Goal: Information Seeking & Learning: Learn about a topic

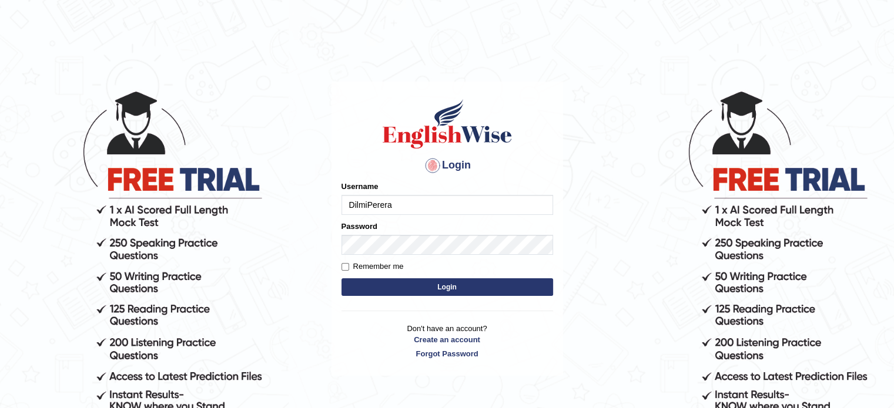
click at [461, 288] on button "Login" at bounding box center [447, 288] width 212 height 18
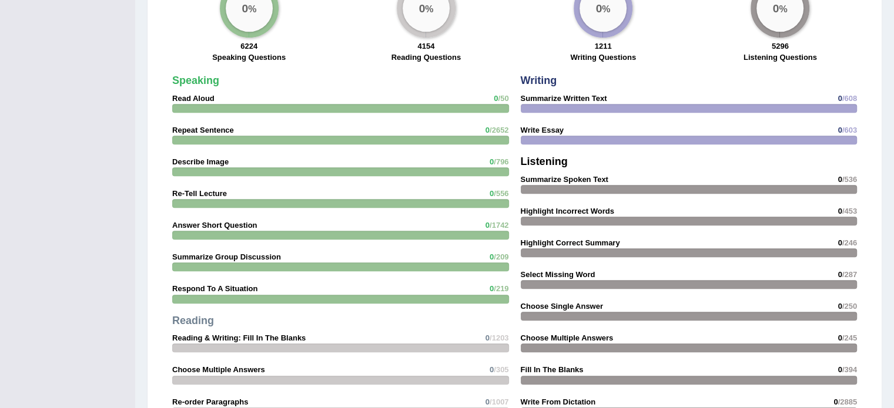
scroll to position [998, 0]
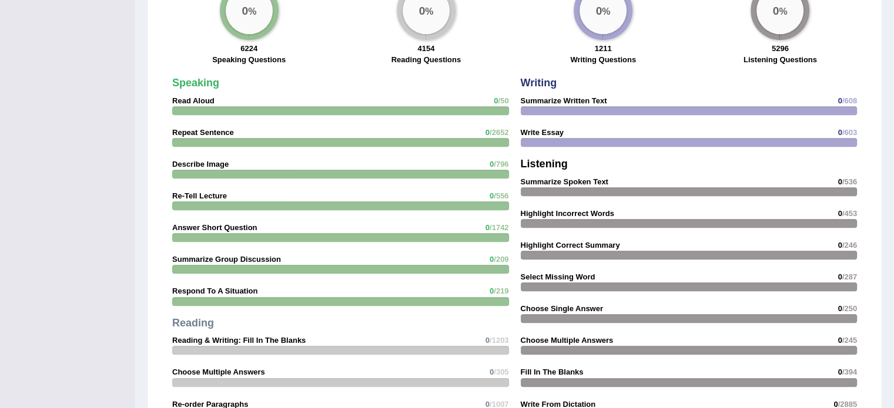
click at [573, 134] on div "Writing Summarize Written Text 0 /608 Write Essay 0 /603 Listening Summarize Sp…" at bounding box center [689, 251] width 348 height 359
click at [548, 132] on strong "Write Essay" at bounding box center [542, 132] width 43 height 9
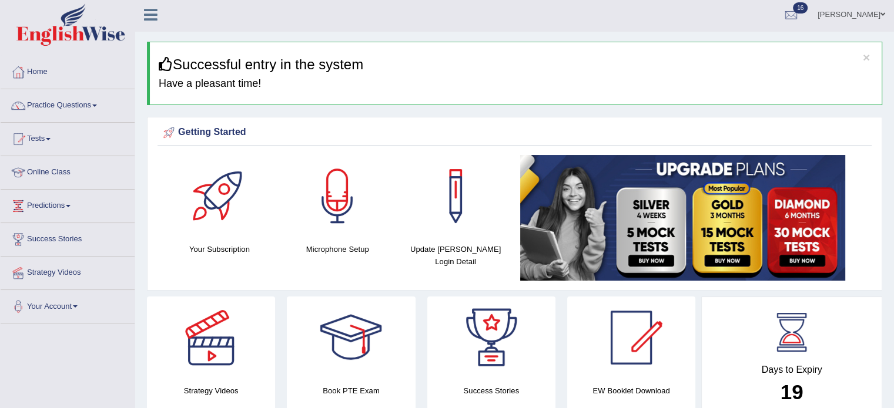
scroll to position [0, 0]
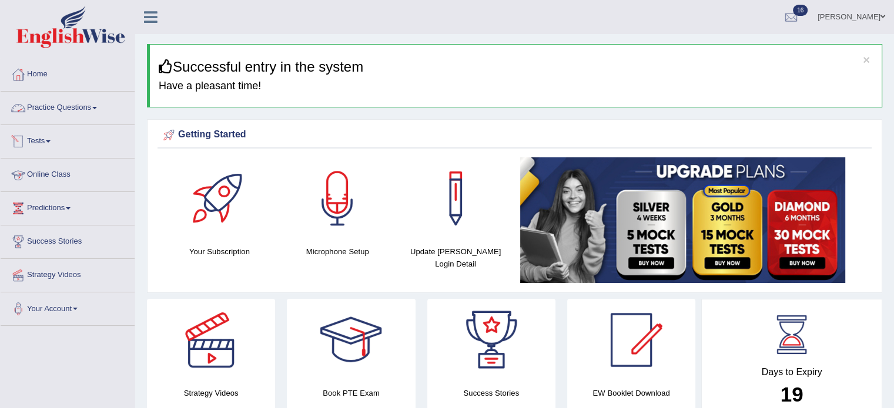
click at [90, 100] on link "Practice Questions" at bounding box center [68, 106] width 134 height 29
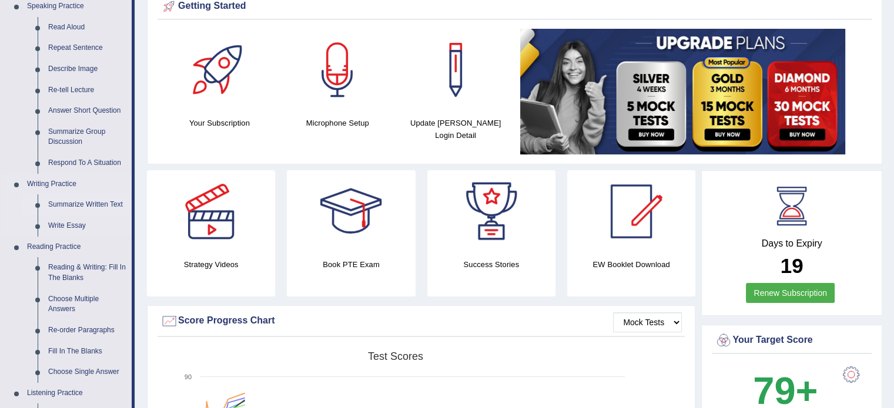
scroll to position [122, 0]
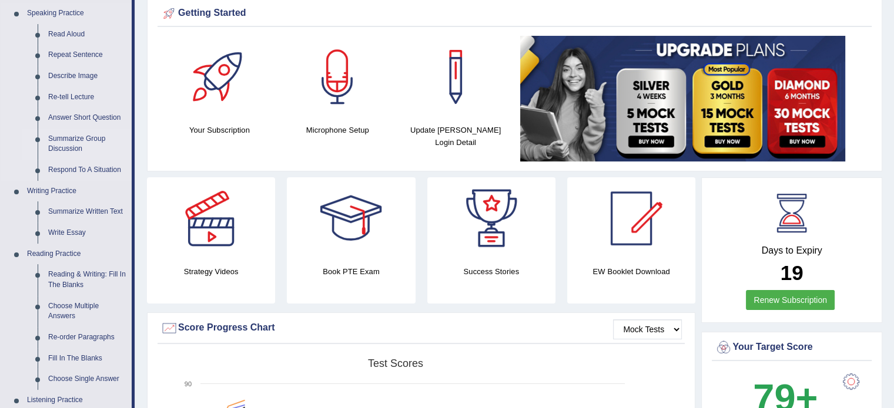
click at [73, 141] on link "Summarize Group Discussion" at bounding box center [87, 144] width 89 height 31
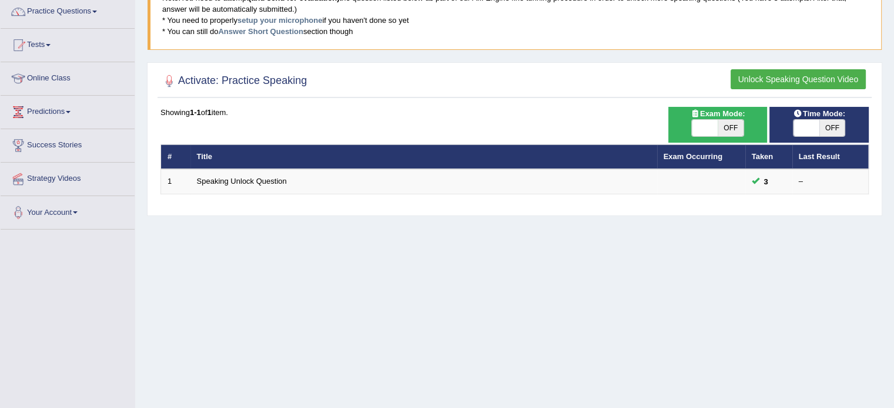
scroll to position [103, 0]
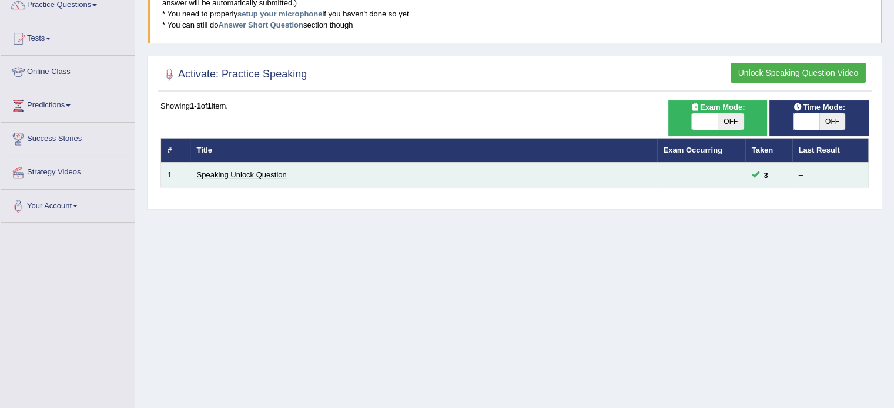
click at [244, 175] on link "Speaking Unlock Question" at bounding box center [242, 174] width 90 height 9
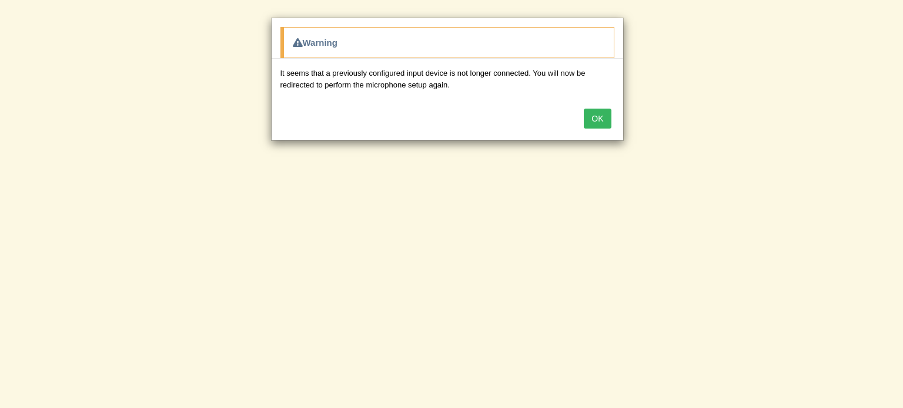
click at [591, 115] on button "OK" at bounding box center [596, 119] width 27 height 20
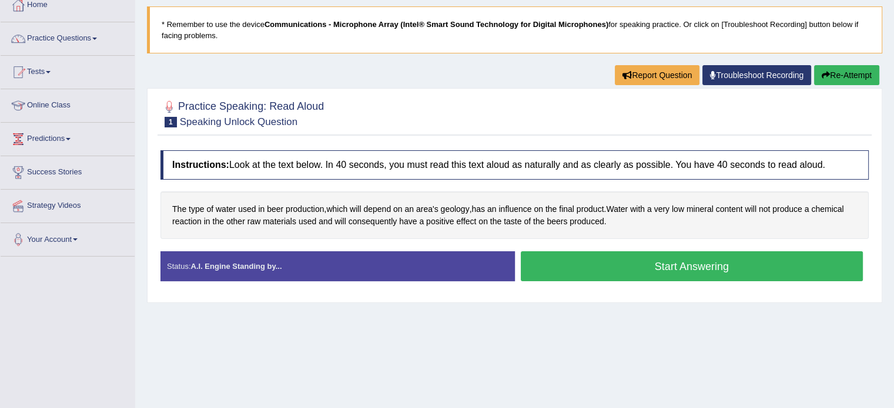
scroll to position [86, 0]
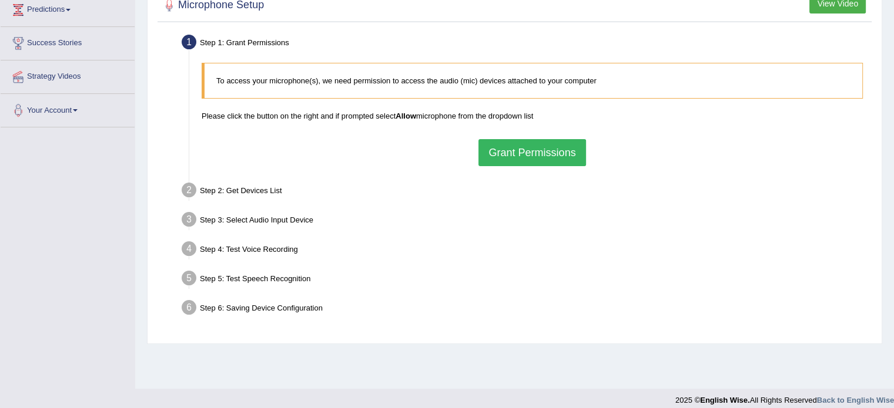
scroll to position [198, 0]
click at [507, 144] on button "Grant Permissions" at bounding box center [531, 153] width 107 height 27
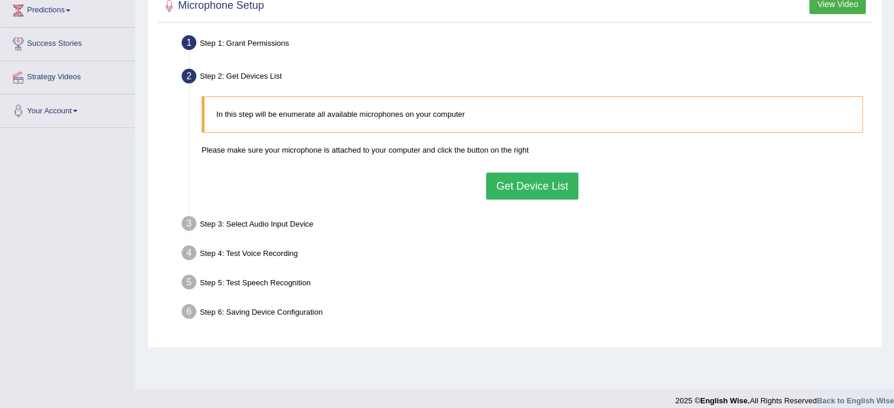
click at [502, 197] on button "Get Device List" at bounding box center [532, 186] width 92 height 27
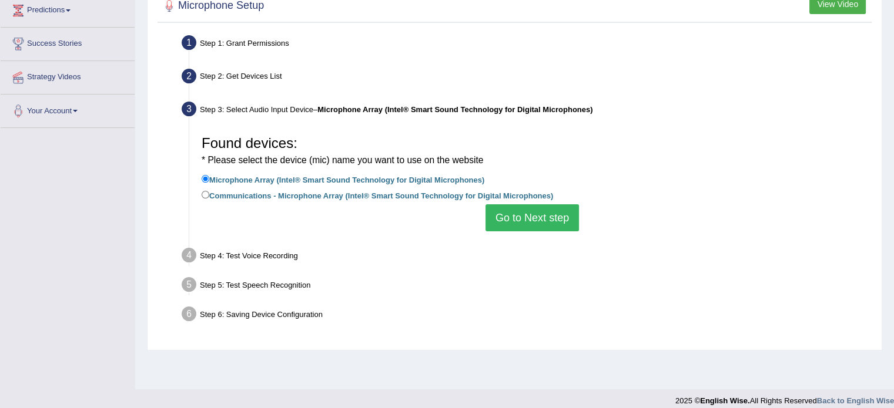
click at [508, 213] on button "Go to Next step" at bounding box center [531, 217] width 93 height 27
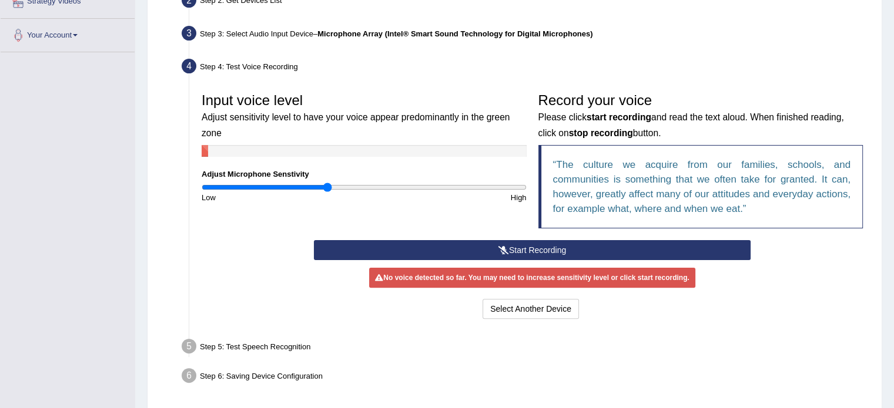
scroll to position [275, 0]
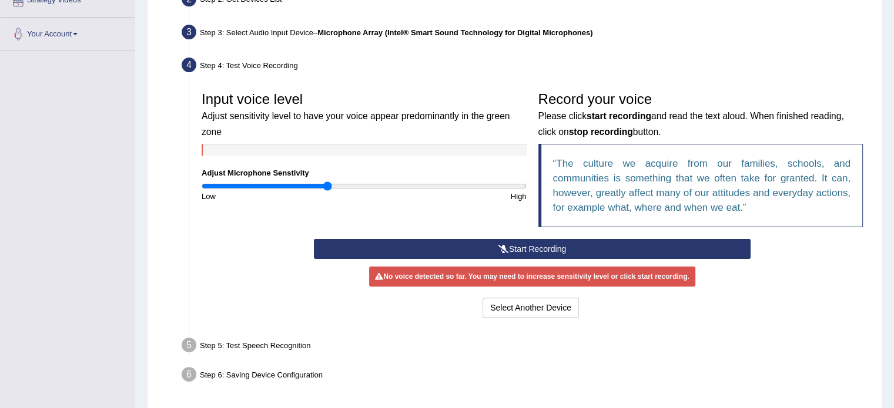
click at [599, 240] on button "Start Recording" at bounding box center [532, 249] width 437 height 20
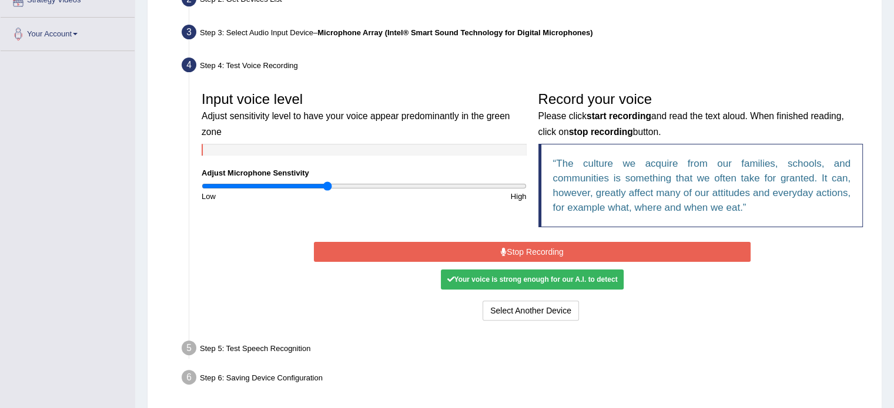
click at [606, 244] on button "Stop Recording" at bounding box center [532, 252] width 437 height 20
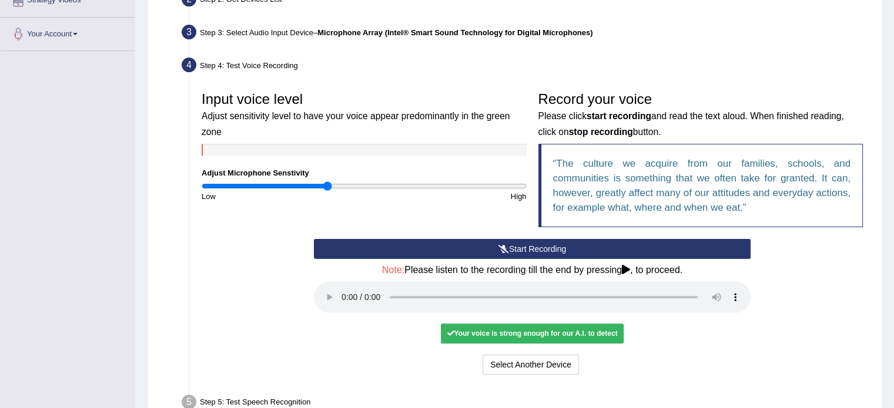
scroll to position [371, 0]
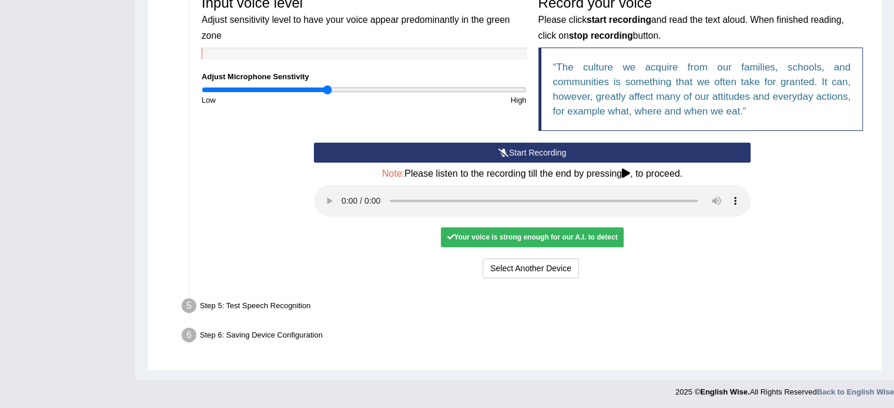
click at [567, 235] on div "Your voice is strong enough for our A.I. to detect" at bounding box center [532, 237] width 182 height 20
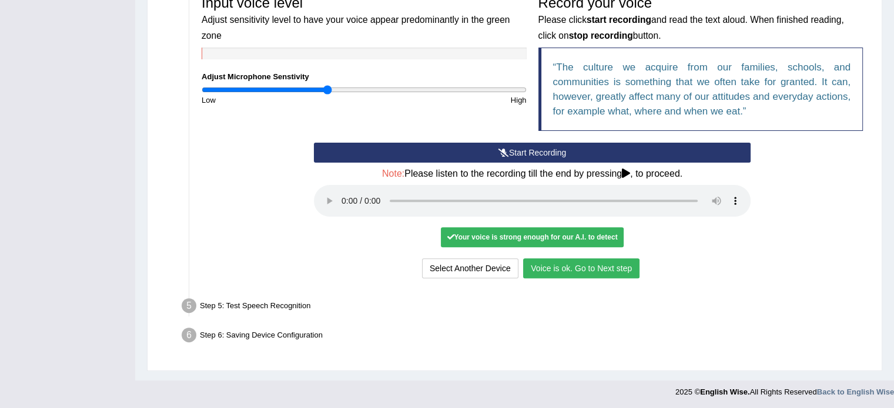
click at [544, 270] on button "Voice is ok. Go to Next step" at bounding box center [581, 269] width 116 height 20
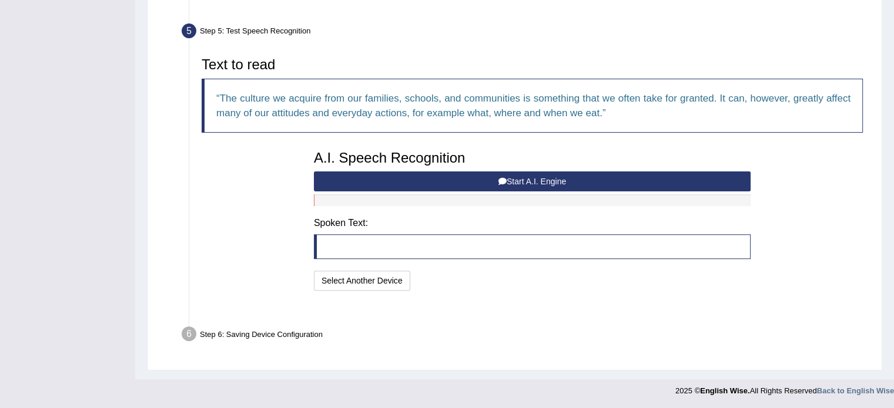
scroll to position [324, 0]
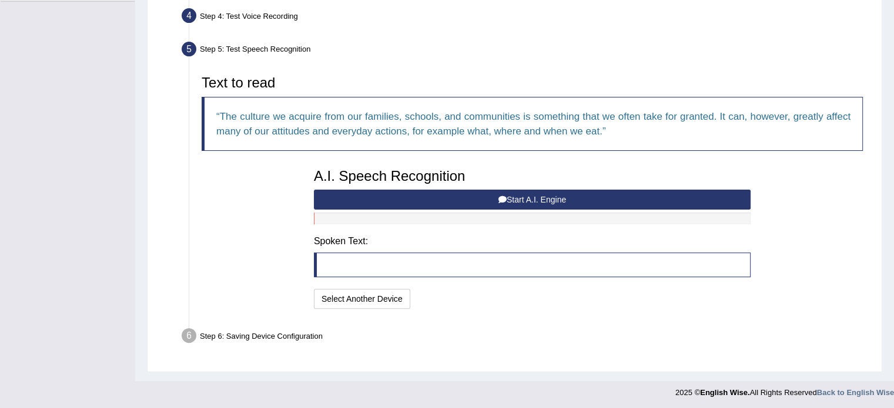
click at [524, 192] on button "Start A.I. Engine" at bounding box center [532, 200] width 437 height 20
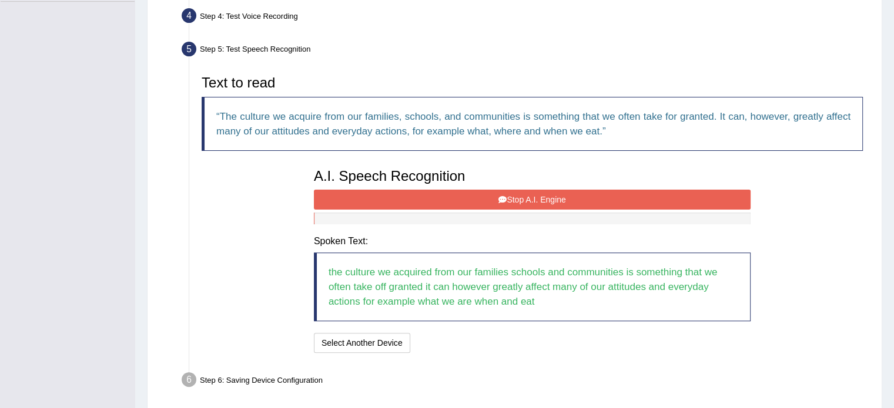
click at [522, 200] on button "Stop A.I. Engine" at bounding box center [532, 200] width 437 height 20
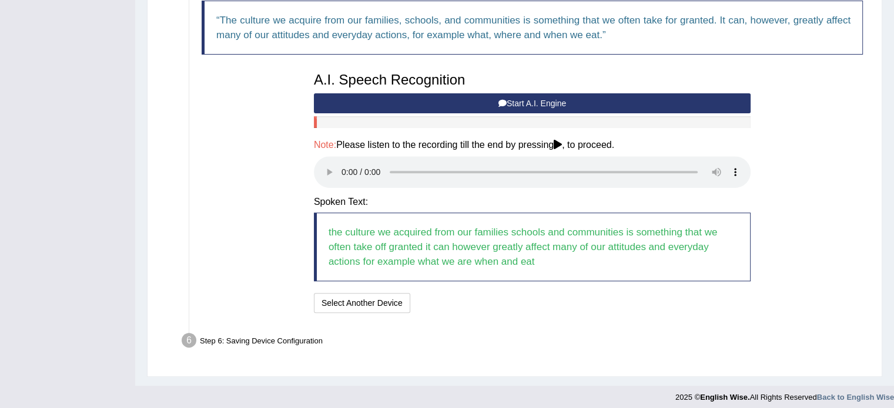
scroll to position [425, 0]
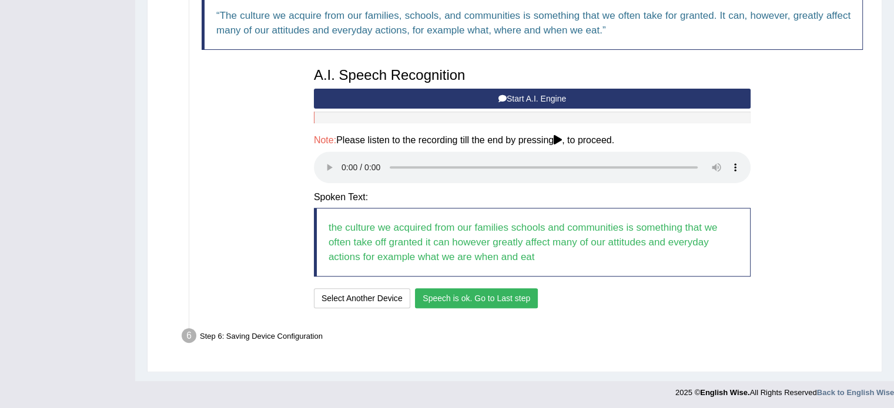
click at [473, 293] on button "Speech is ok. Go to Last step" at bounding box center [476, 299] width 123 height 20
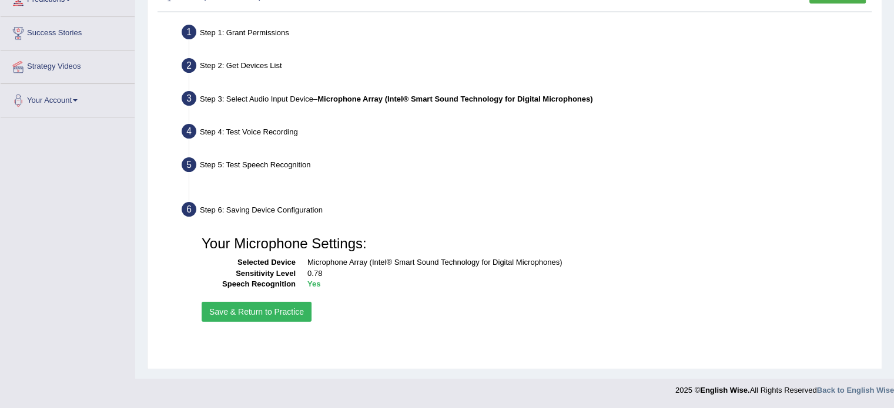
scroll to position [209, 0]
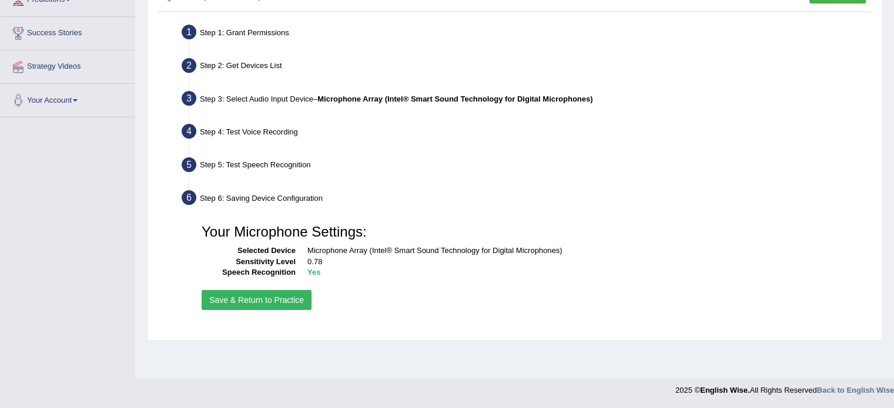
click at [288, 294] on button "Save & Return to Practice" at bounding box center [257, 300] width 110 height 20
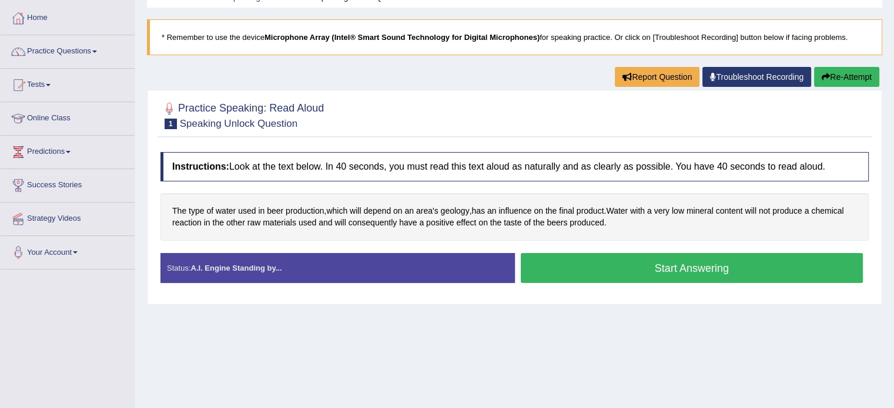
scroll to position [68, 0]
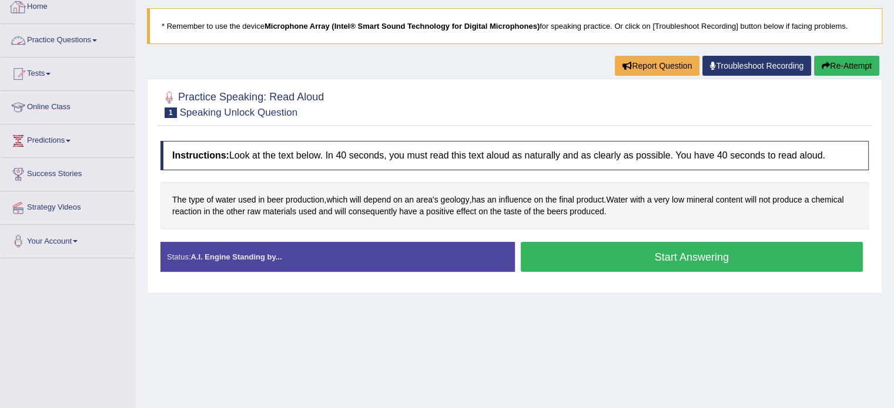
click at [51, 41] on link "Practice Questions" at bounding box center [68, 38] width 134 height 29
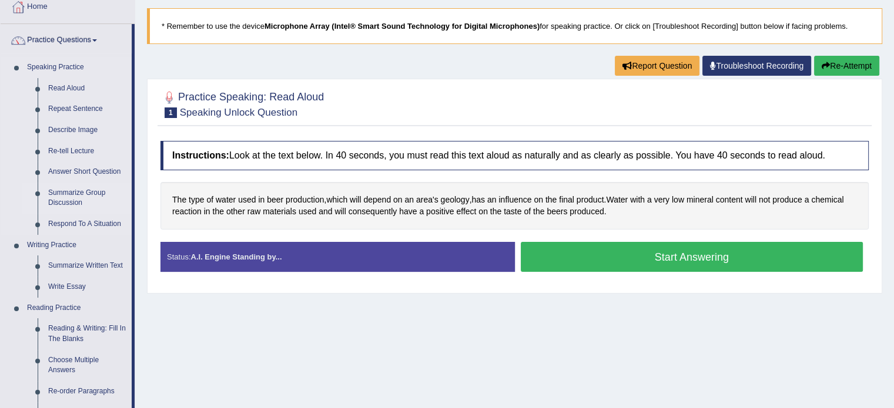
click at [61, 200] on link "Summarize Group Discussion" at bounding box center [87, 198] width 89 height 31
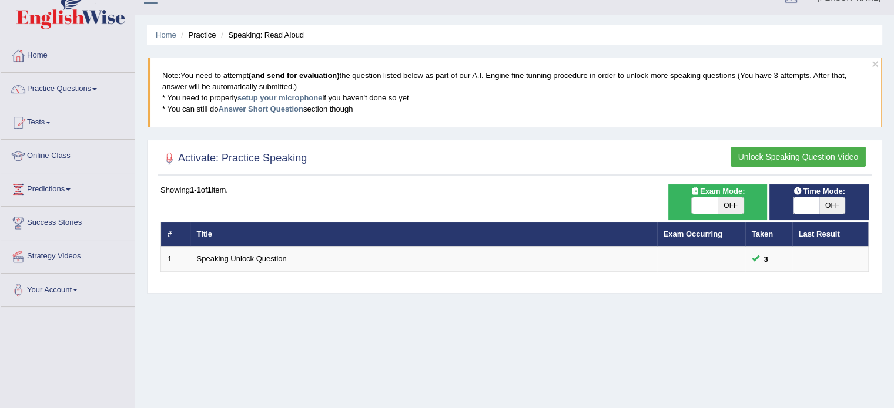
scroll to position [21, 0]
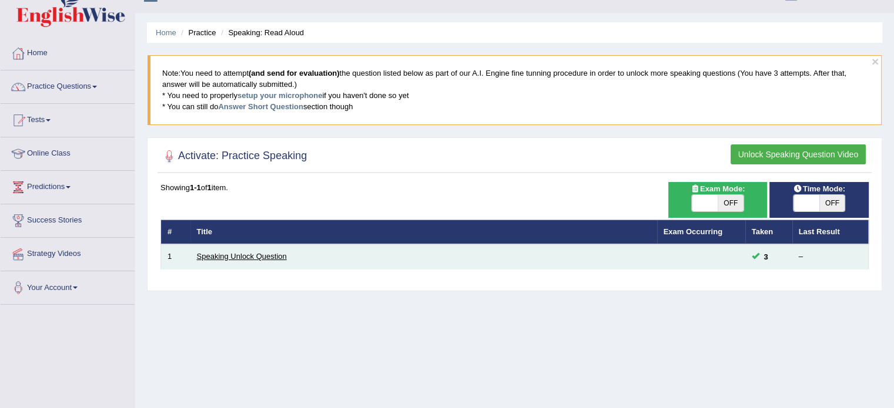
click at [248, 256] on link "Speaking Unlock Question" at bounding box center [242, 256] width 90 height 9
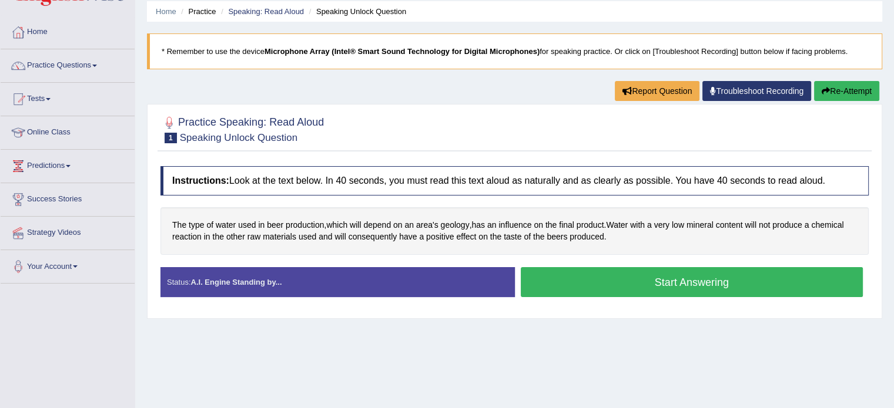
scroll to position [45, 0]
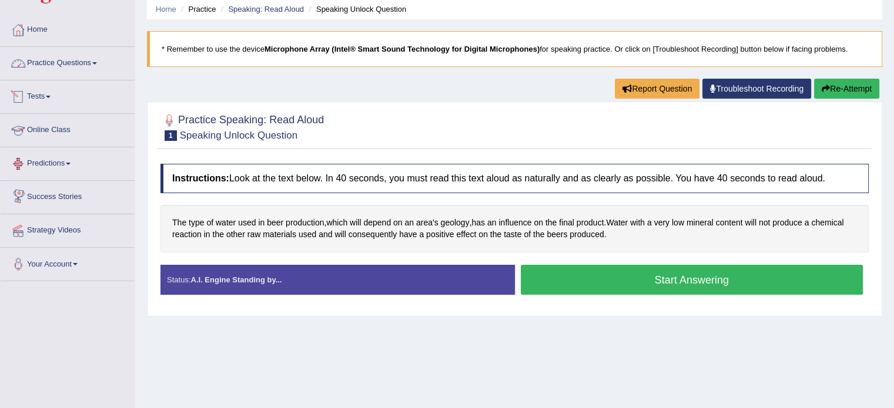
click at [74, 66] on link "Practice Questions" at bounding box center [68, 61] width 134 height 29
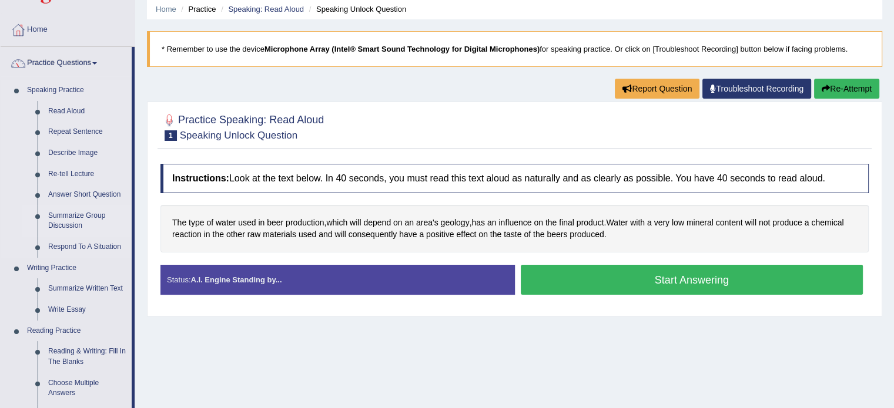
click at [67, 216] on link "Summarize Group Discussion" at bounding box center [87, 221] width 89 height 31
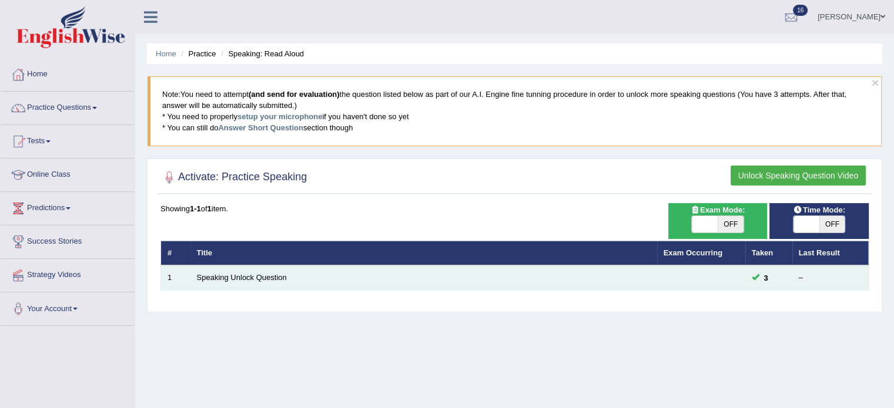
click at [336, 279] on td "Speaking Unlock Question" at bounding box center [423, 278] width 467 height 25
click at [263, 279] on link "Speaking Unlock Question" at bounding box center [242, 277] width 90 height 9
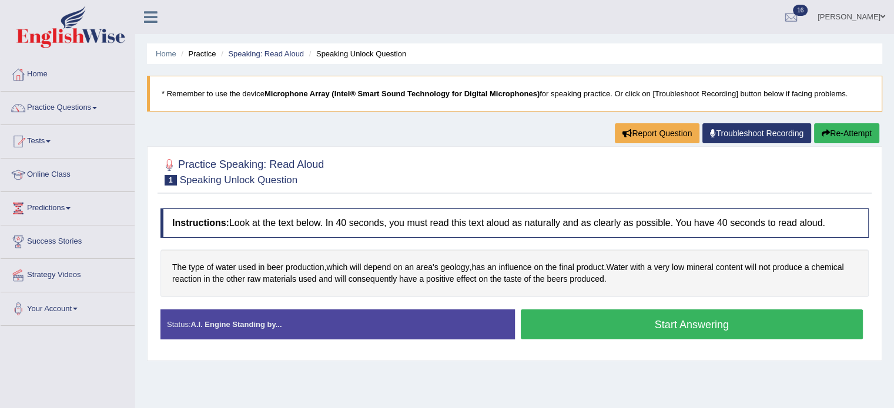
click at [588, 320] on button "Start Answering" at bounding box center [692, 325] width 343 height 30
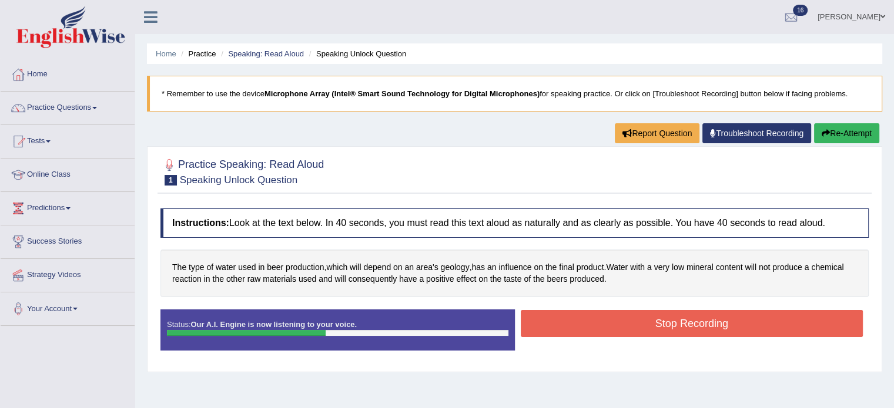
click at [588, 320] on button "Stop Recording" at bounding box center [692, 323] width 343 height 27
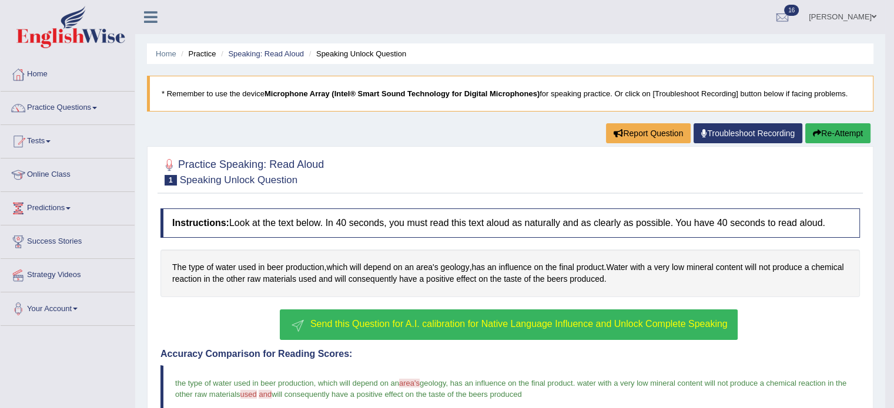
click at [361, 321] on span "Send this Question for A.I. calibration for Native Language Influence and Unloc…" at bounding box center [518, 324] width 417 height 10
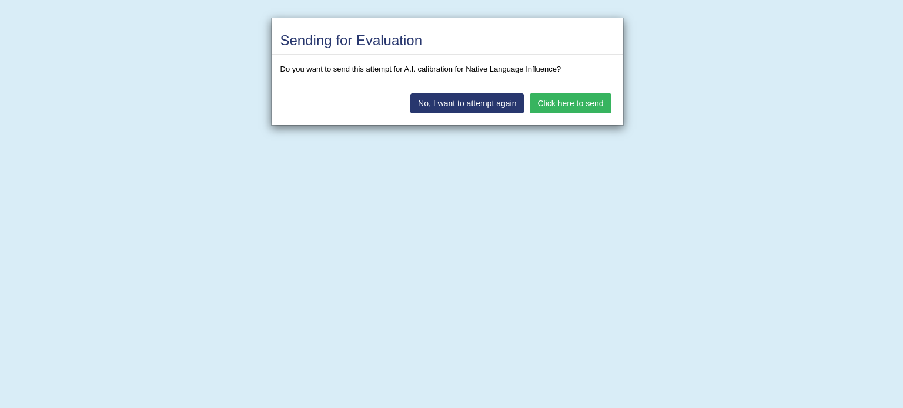
click at [578, 101] on button "Click here to send" at bounding box center [569, 103] width 81 height 20
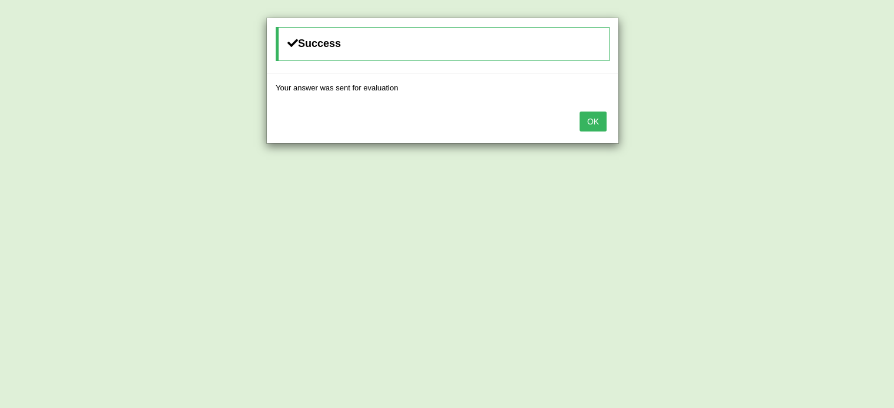
click at [596, 125] on button "OK" at bounding box center [592, 122] width 27 height 20
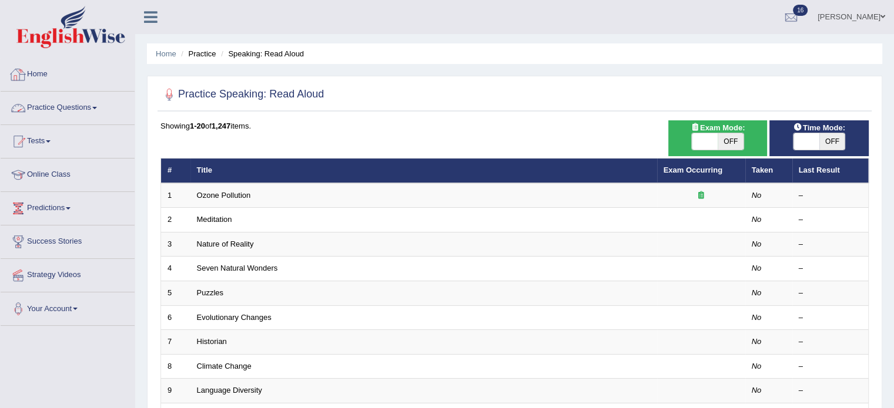
click at [52, 100] on link "Practice Questions" at bounding box center [68, 106] width 134 height 29
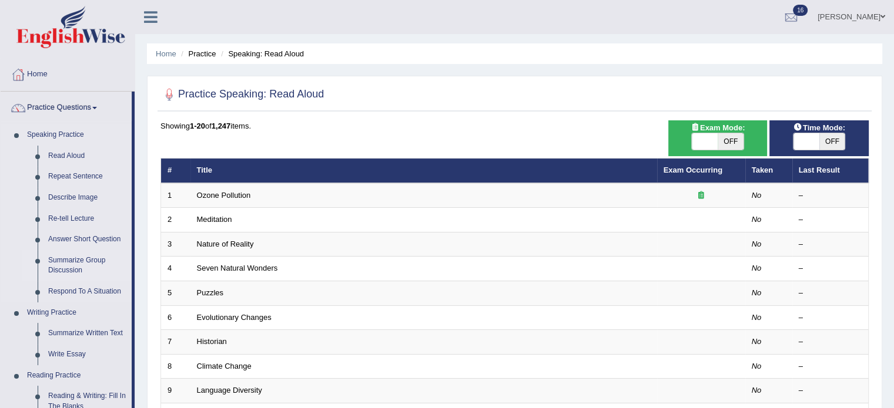
click at [61, 270] on link "Summarize Group Discussion" at bounding box center [87, 265] width 89 height 31
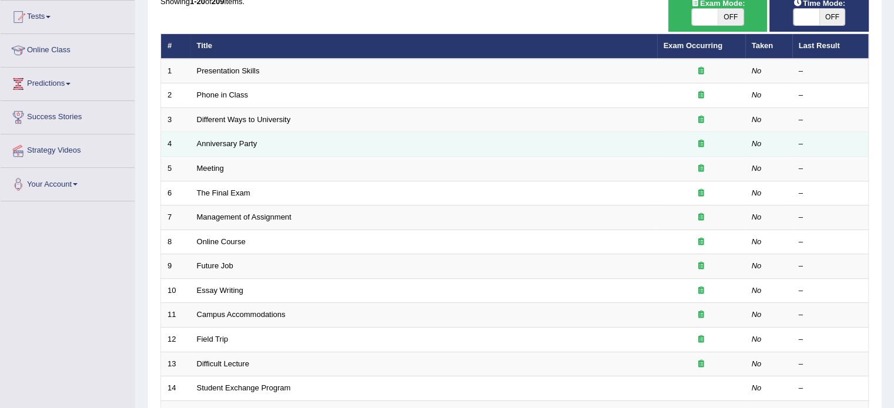
scroll to position [114, 0]
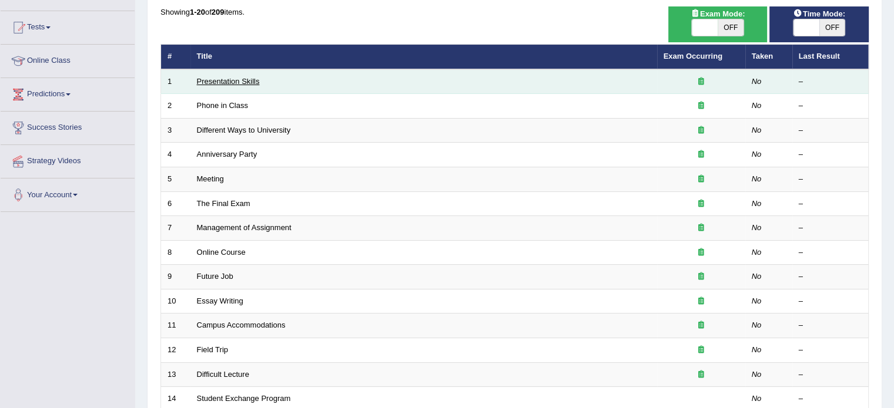
click at [244, 79] on link "Presentation Skills" at bounding box center [228, 81] width 63 height 9
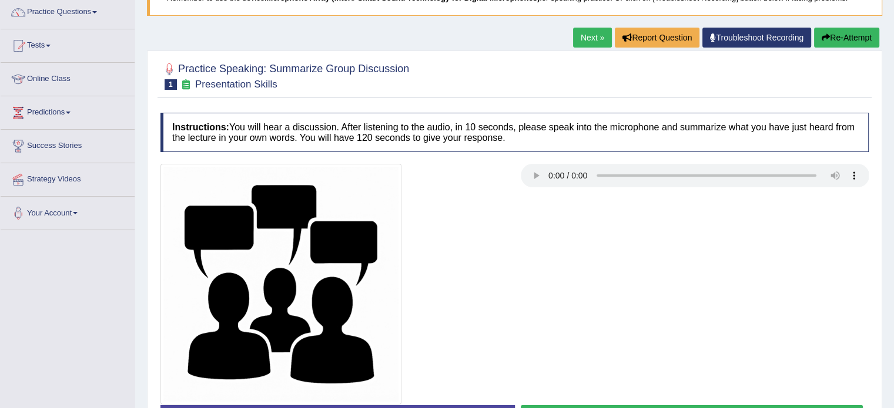
scroll to position [94, 0]
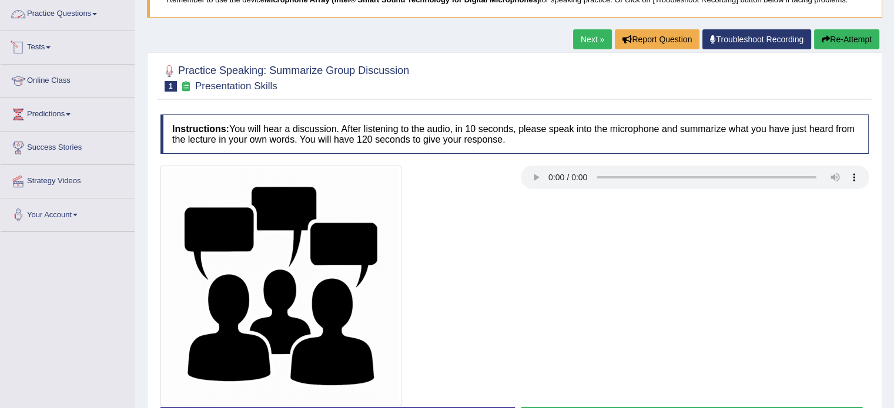
click at [61, 12] on link "Practice Questions" at bounding box center [68, 12] width 134 height 29
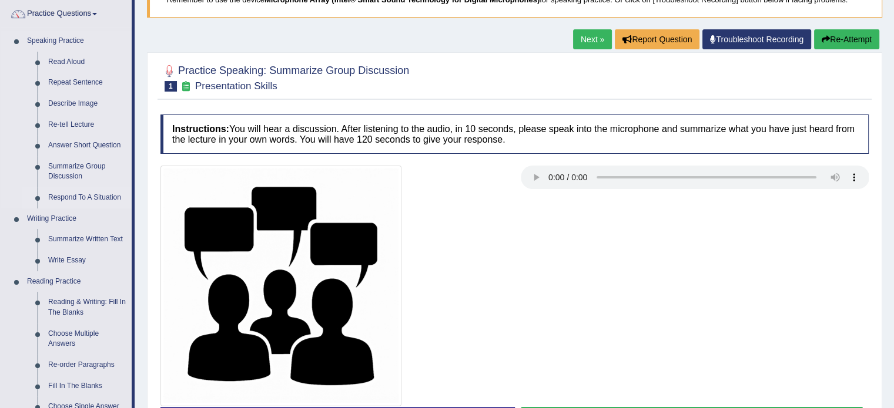
click at [72, 197] on link "Respond To A Situation" at bounding box center [87, 197] width 89 height 21
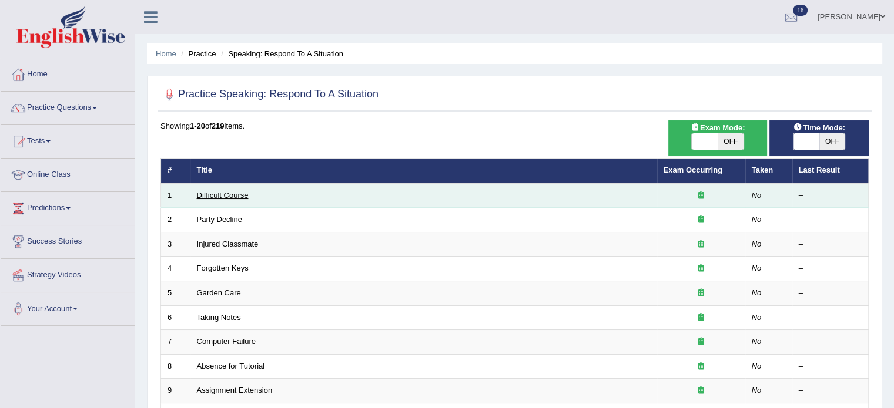
click at [230, 197] on link "Difficult Course" at bounding box center [223, 195] width 52 height 9
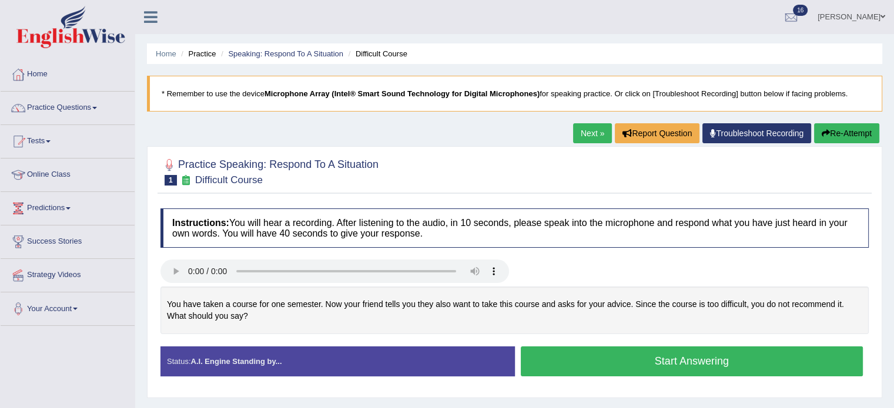
click at [622, 359] on button "Start Answering" at bounding box center [692, 362] width 343 height 30
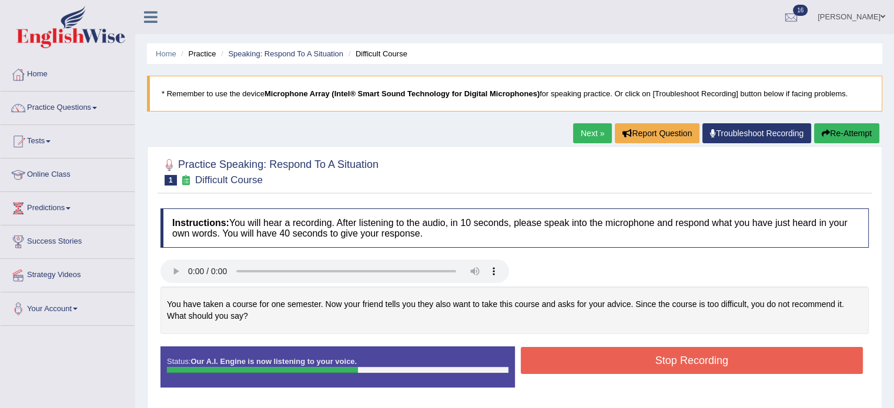
click at [622, 359] on button "Stop Recording" at bounding box center [692, 360] width 343 height 27
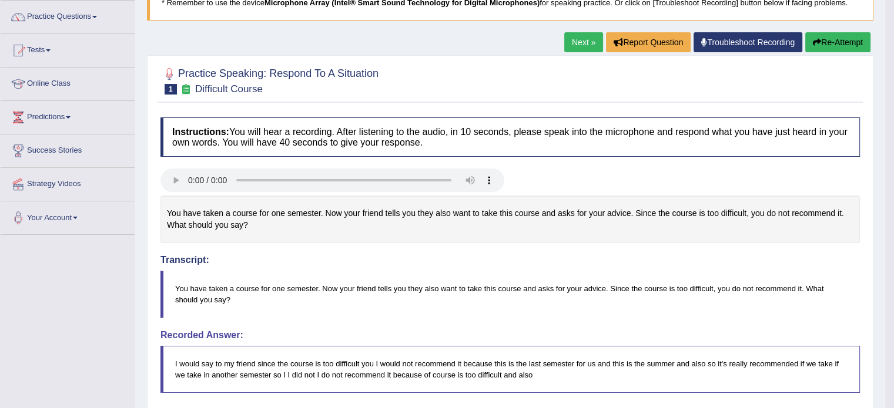
scroll to position [90, 0]
